Goal: Task Accomplishment & Management: Manage account settings

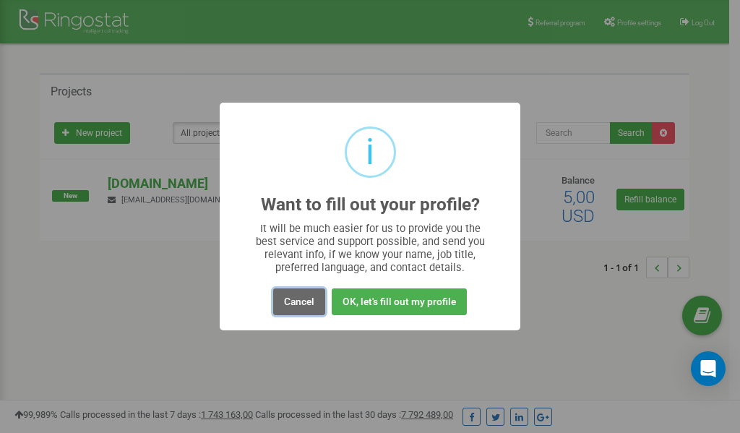
click at [293, 303] on button "Cancel" at bounding box center [299, 301] width 52 height 27
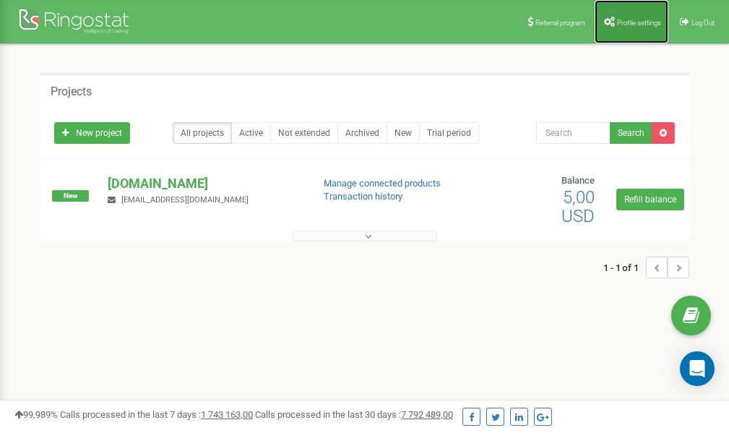
click at [632, 17] on link "Profile settings" at bounding box center [632, 21] width 74 height 43
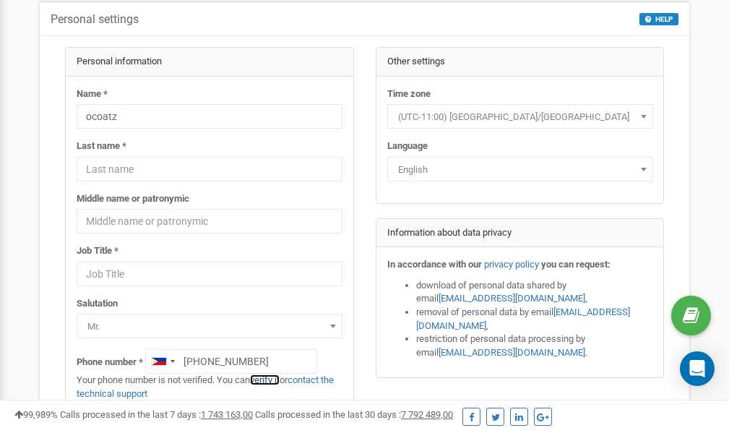
click at [271, 378] on link "verify it" at bounding box center [265, 379] width 30 height 11
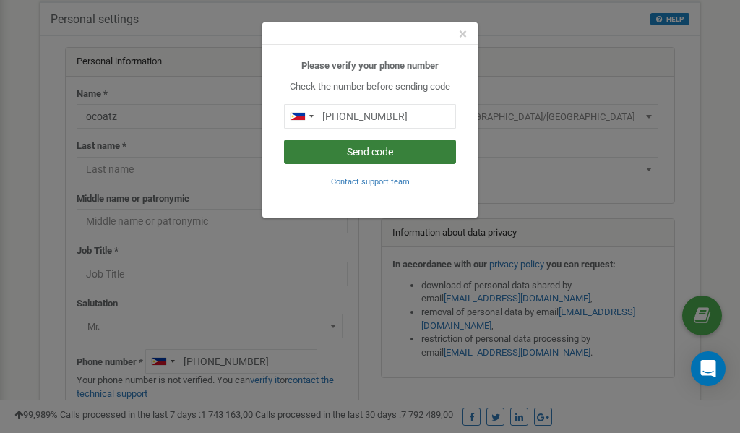
click at [372, 148] on button "Send code" at bounding box center [370, 151] width 172 height 25
